Goal: Navigation & Orientation: Find specific page/section

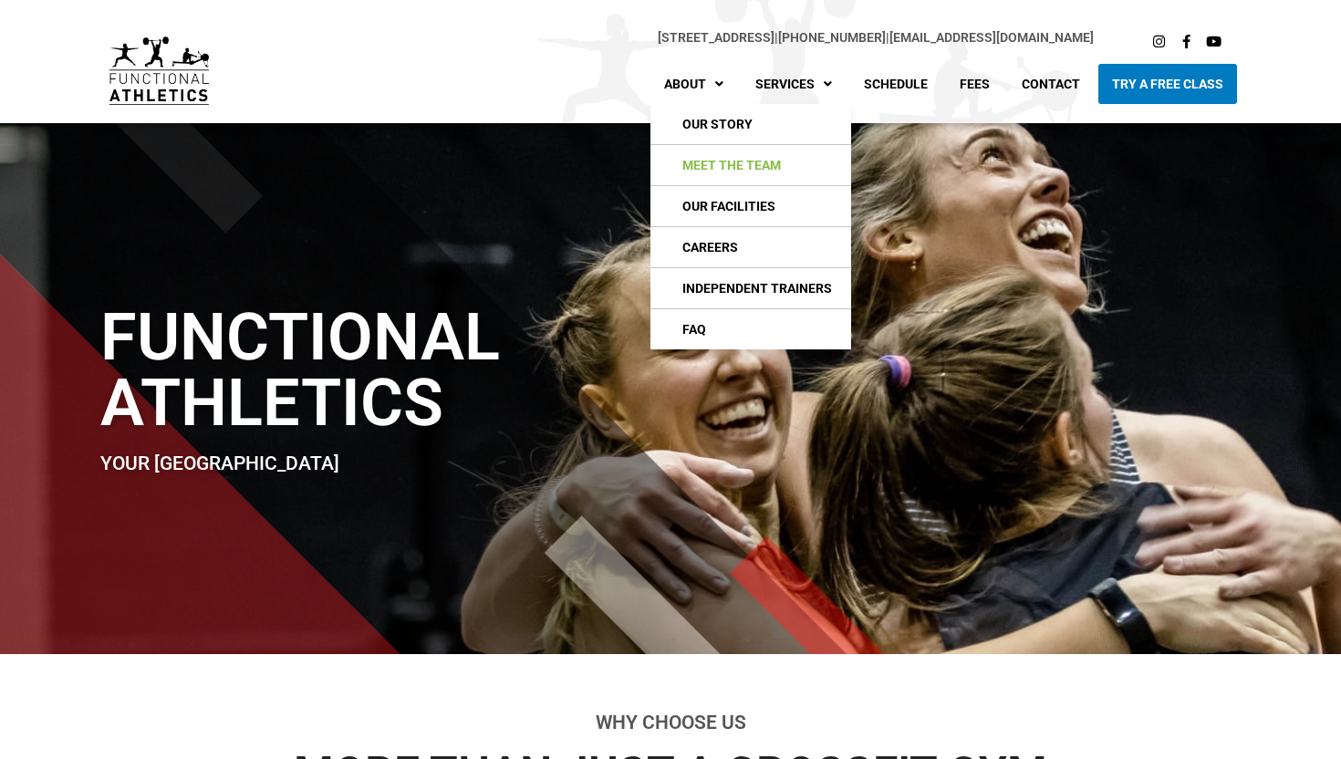
click at [721, 164] on link "Meet The Team" at bounding box center [750, 165] width 201 height 40
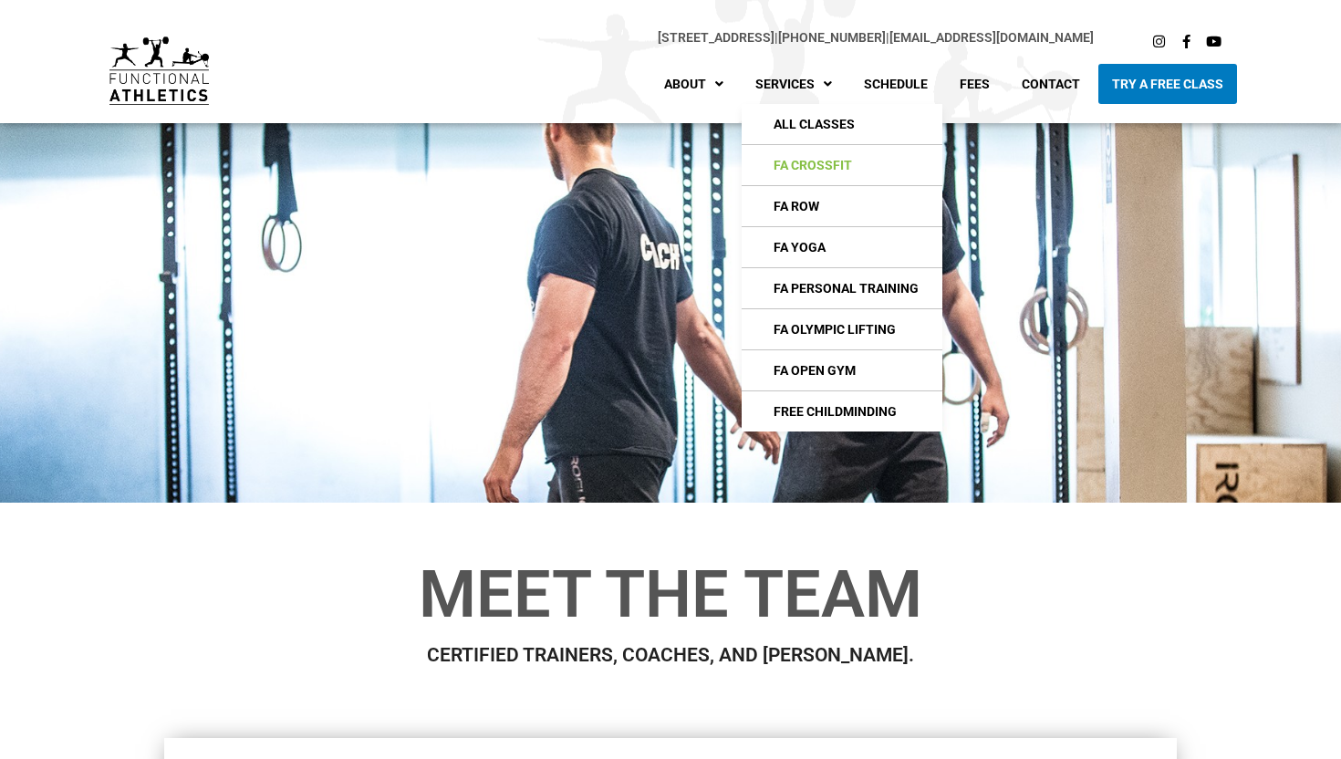
click at [810, 173] on link "FA CrossFIt" at bounding box center [841, 165] width 201 height 40
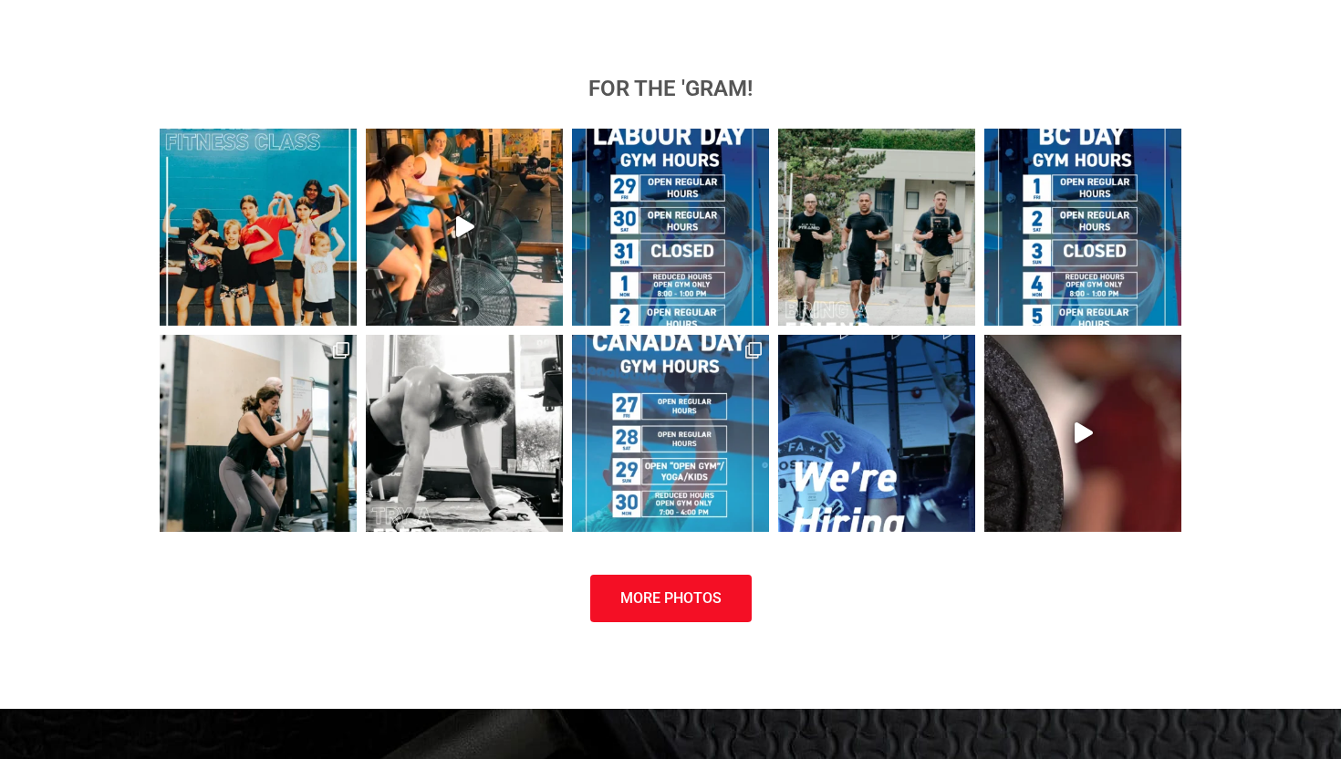
scroll to position [2394, 0]
